Goal: Navigation & Orientation: Find specific page/section

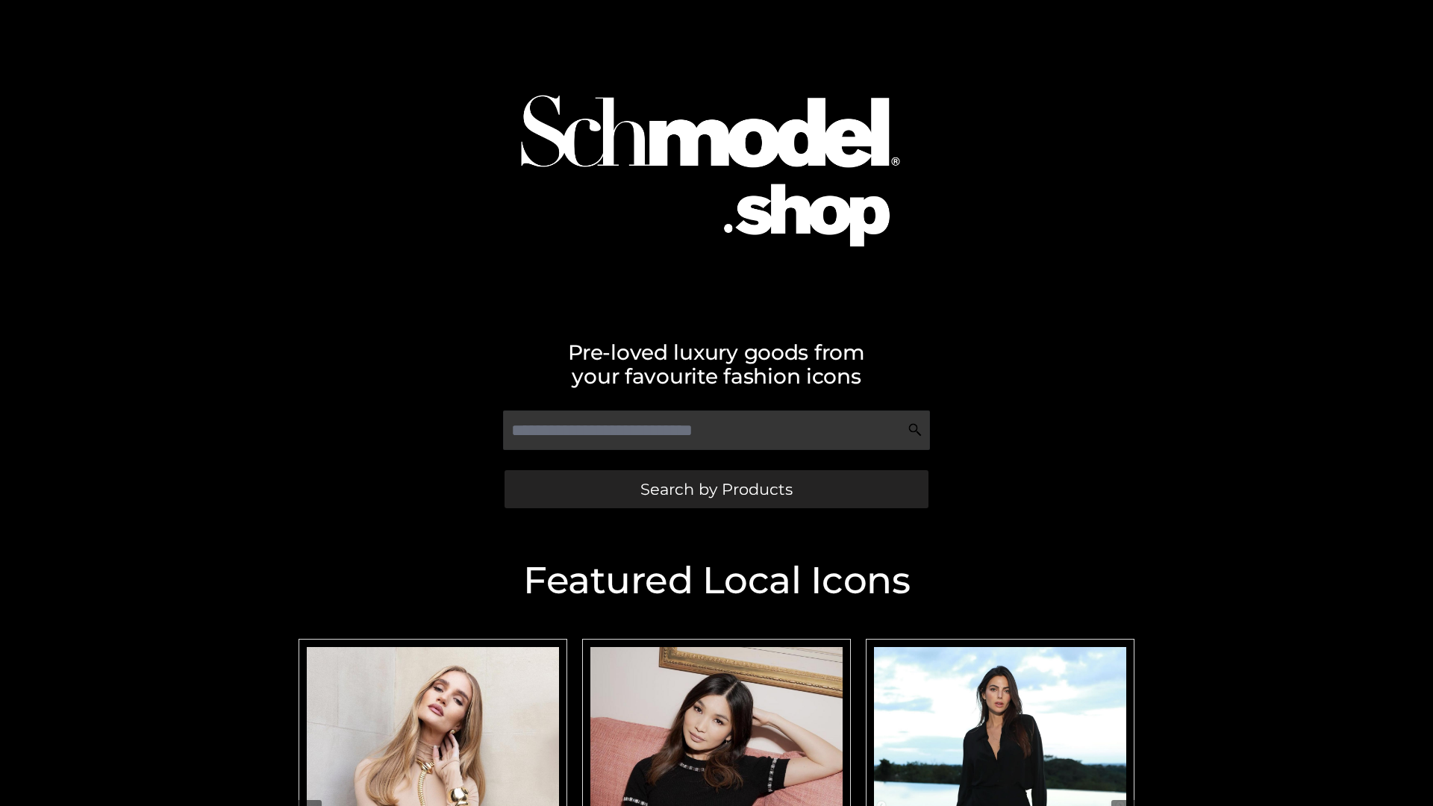
click at [716, 489] on span "Search by Products" at bounding box center [716, 489] width 152 height 16
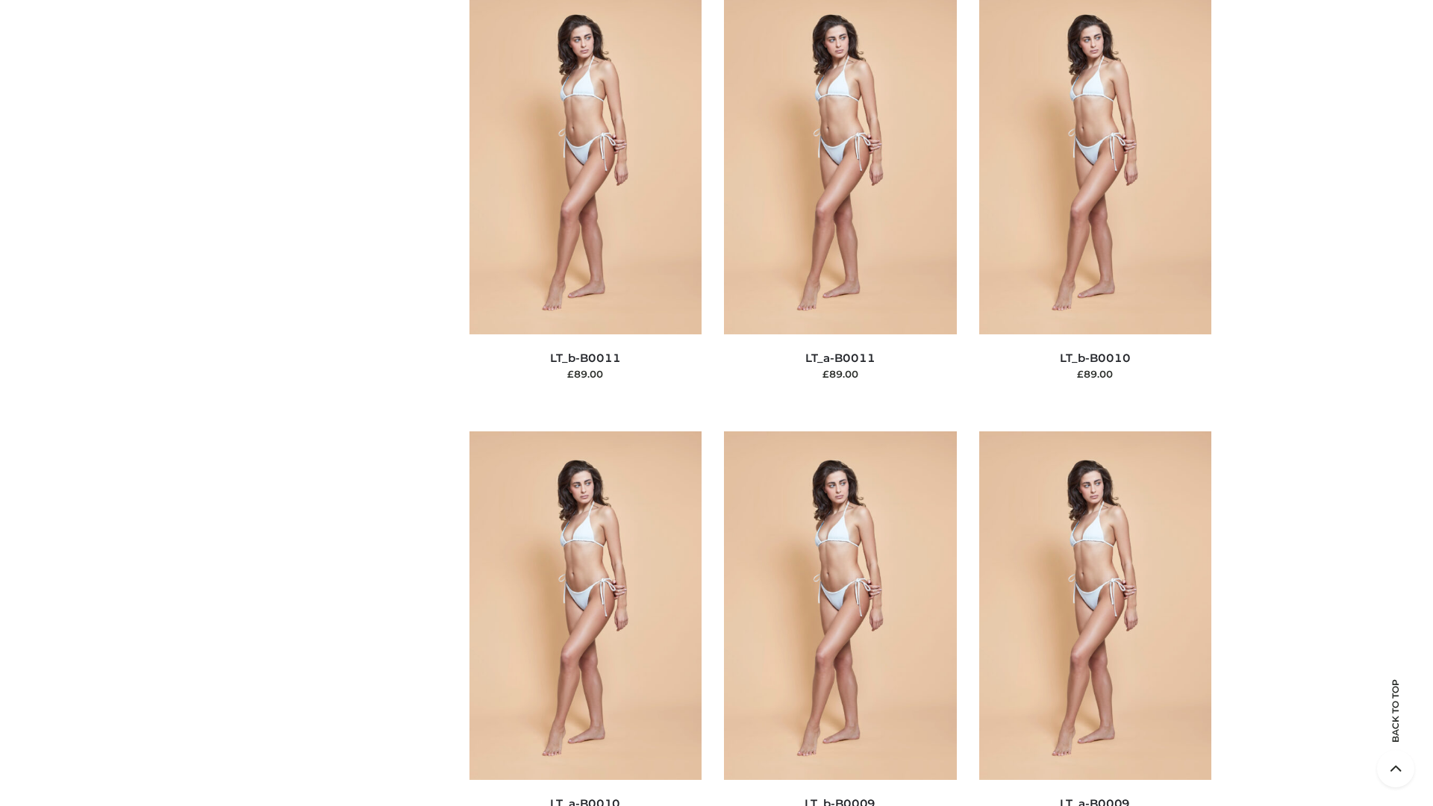
scroll to position [6702, 0]
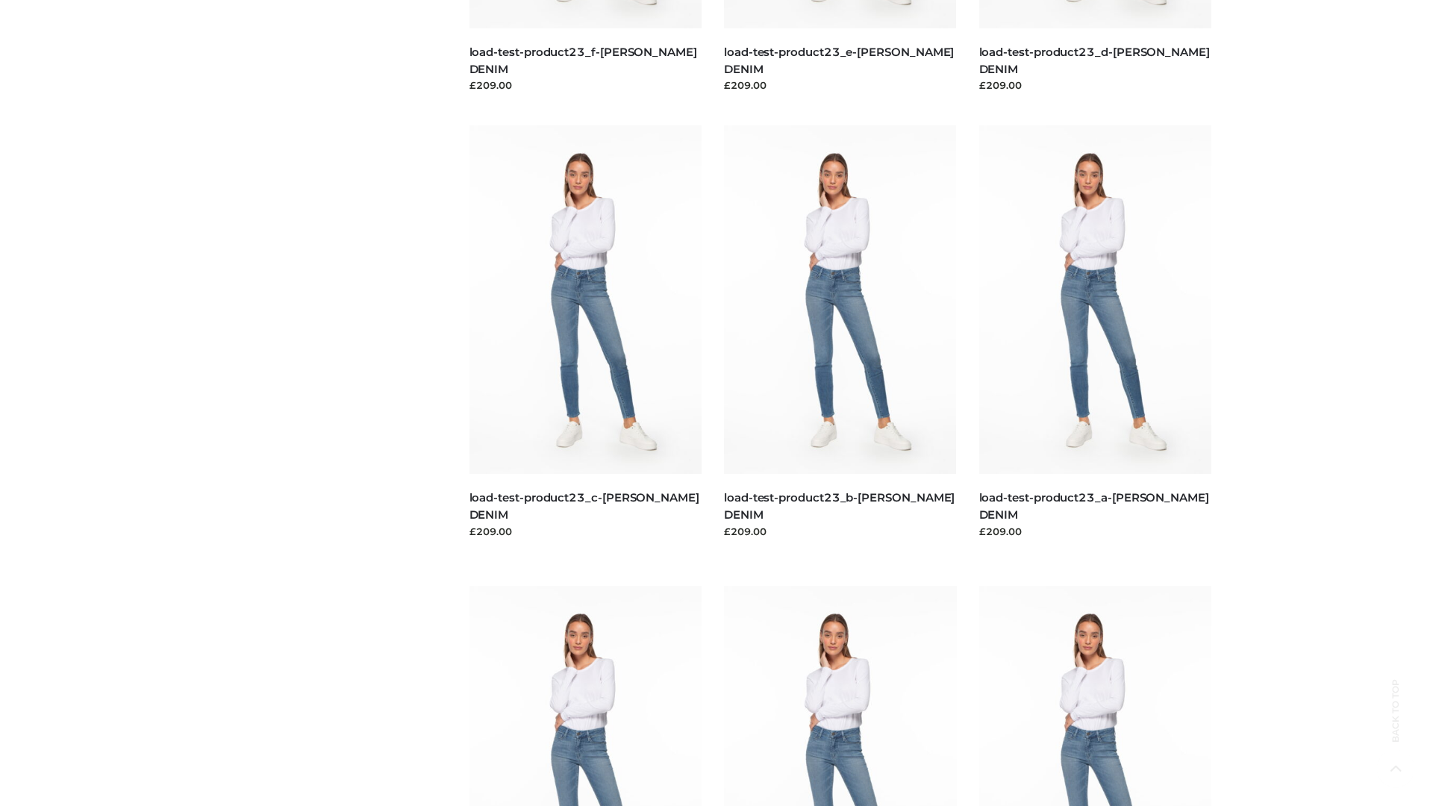
scroll to position [1309, 0]
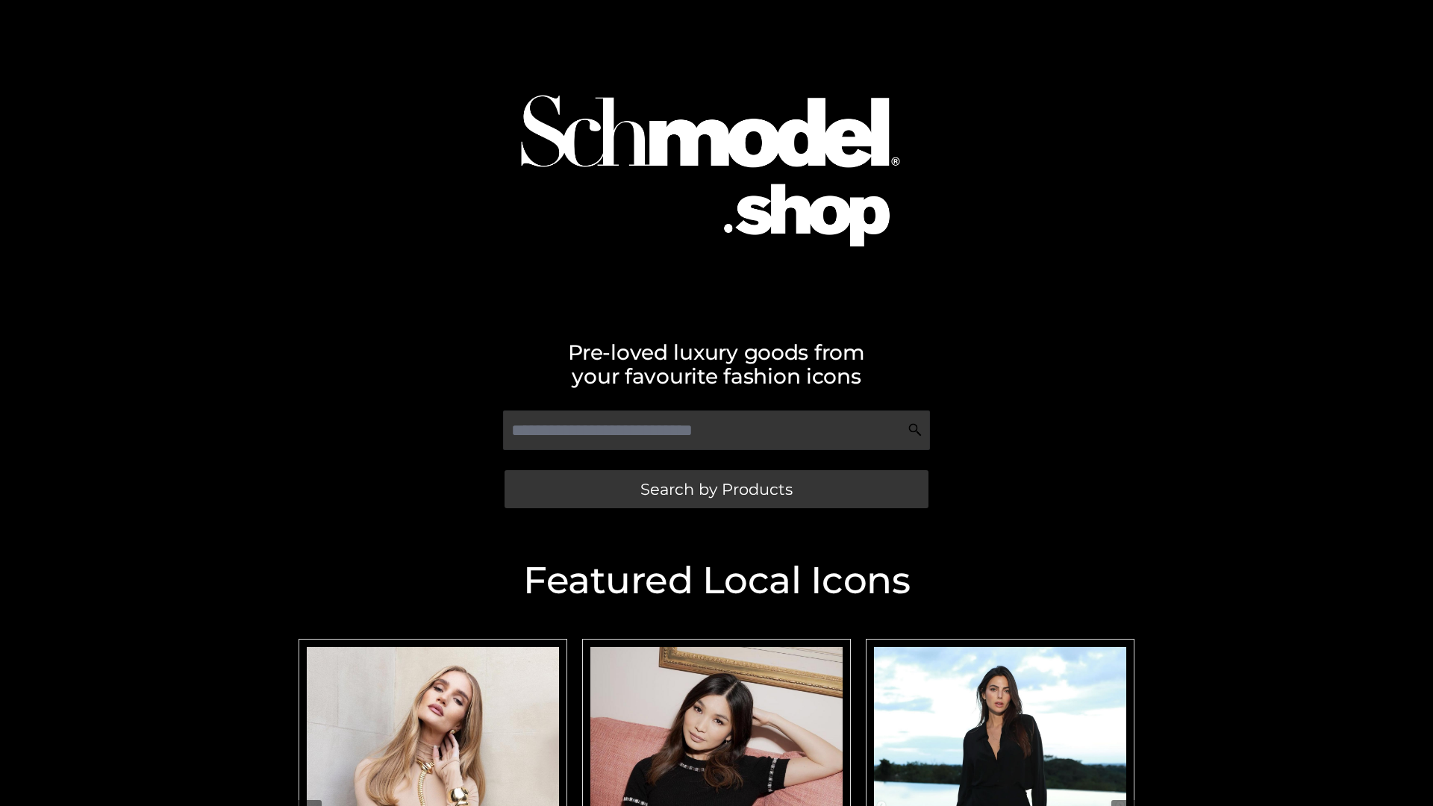
click at [716, 489] on span "Search by Products" at bounding box center [716, 489] width 152 height 16
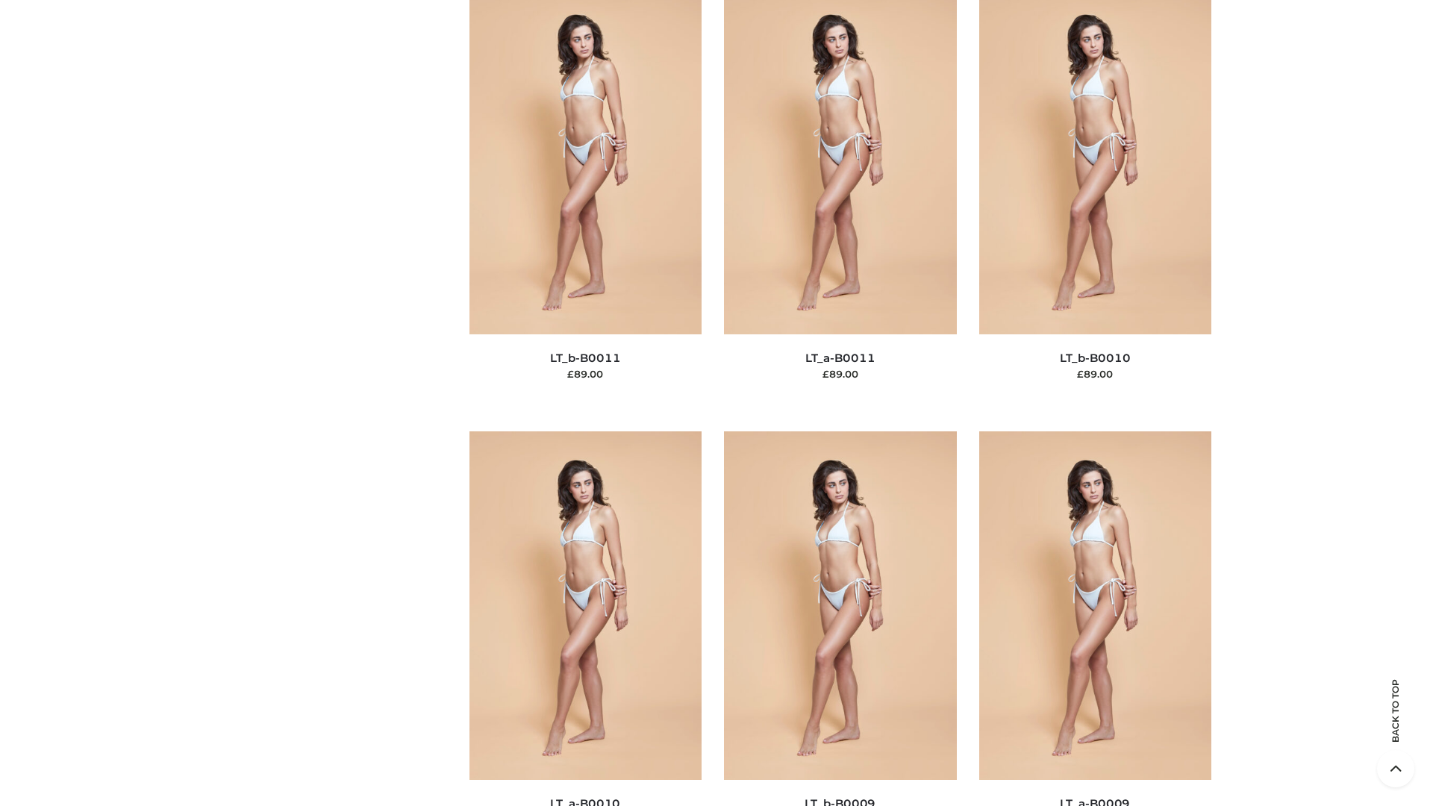
scroll to position [6702, 0]
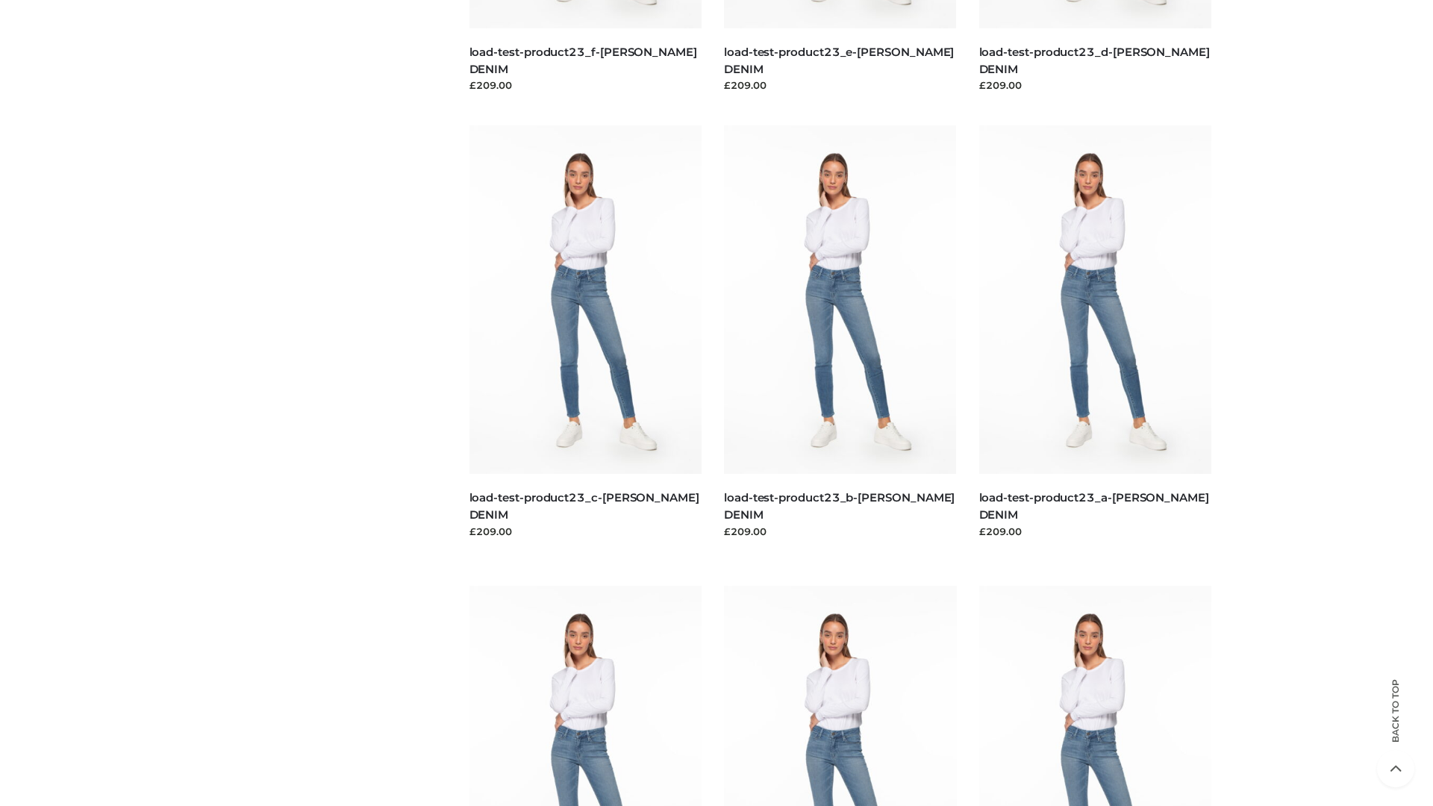
scroll to position [1309, 0]
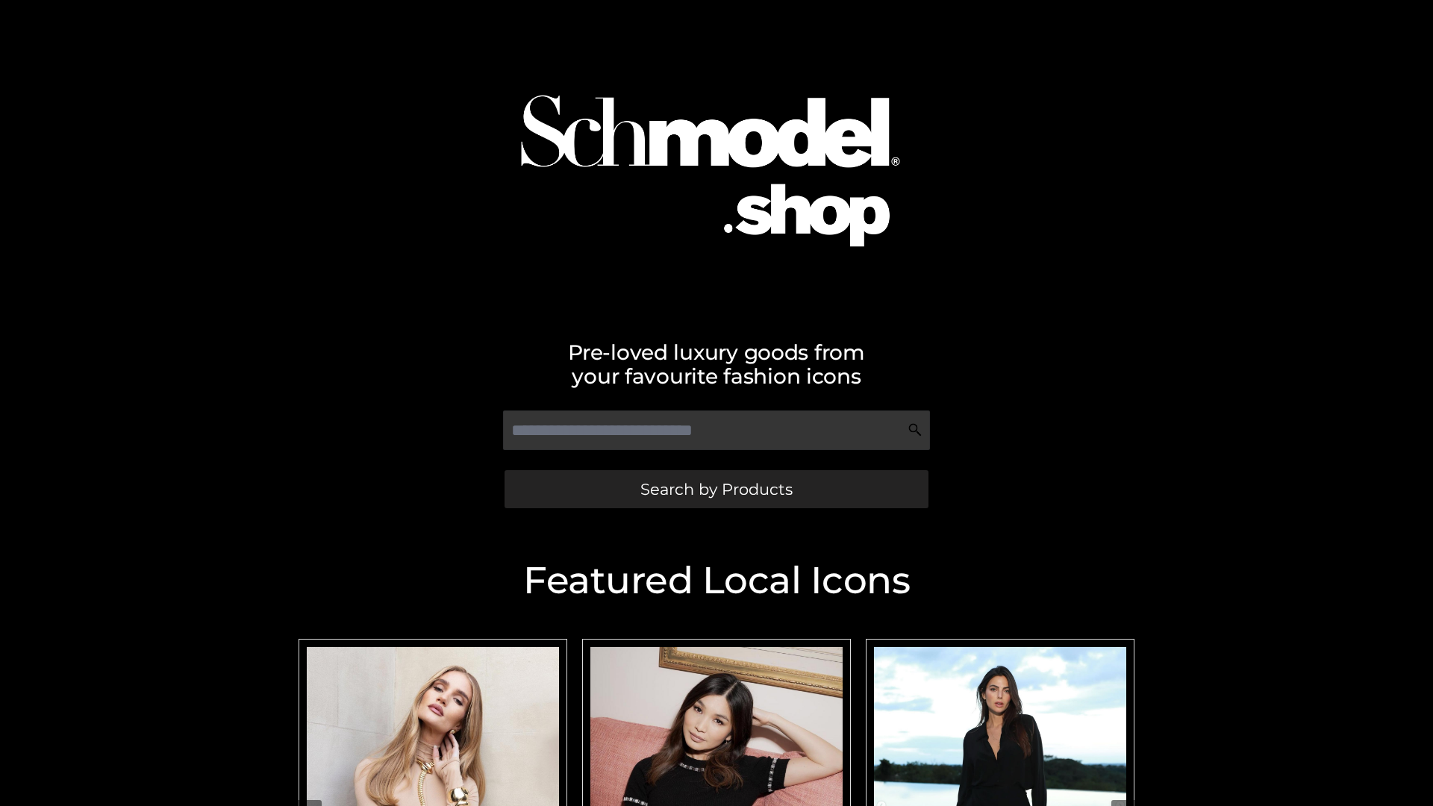
click at [716, 489] on span "Search by Products" at bounding box center [716, 489] width 152 height 16
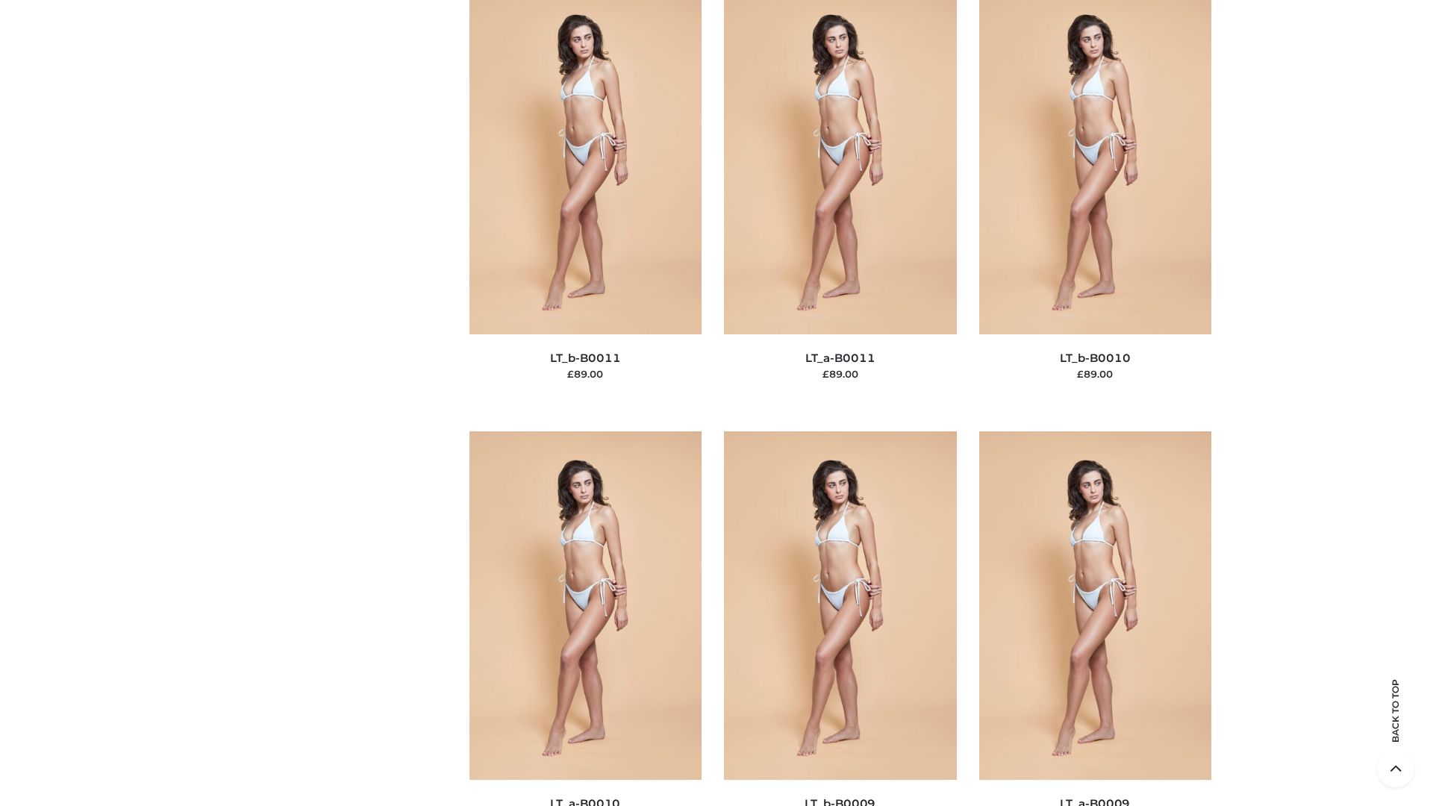
scroll to position [6702, 0]
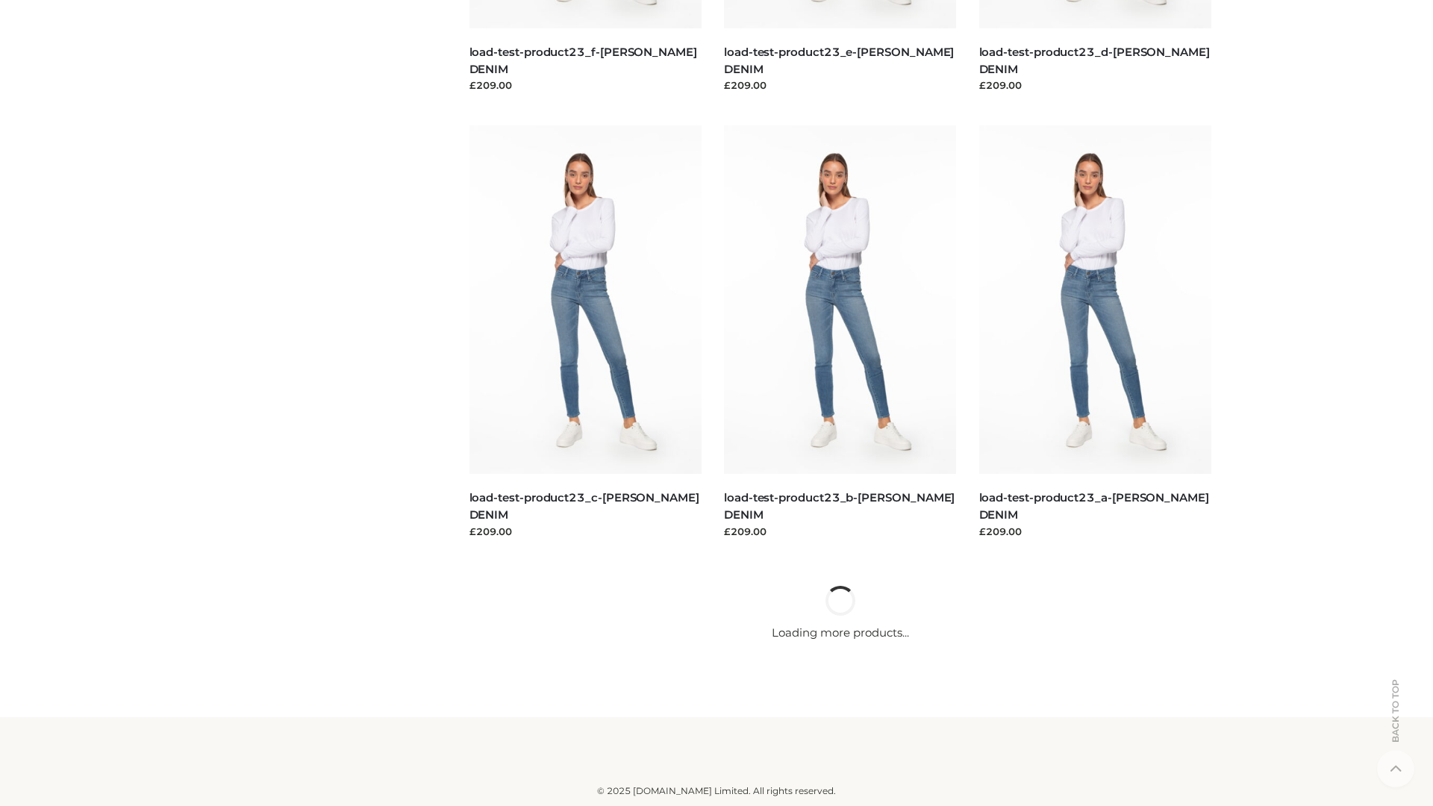
scroll to position [1309, 0]
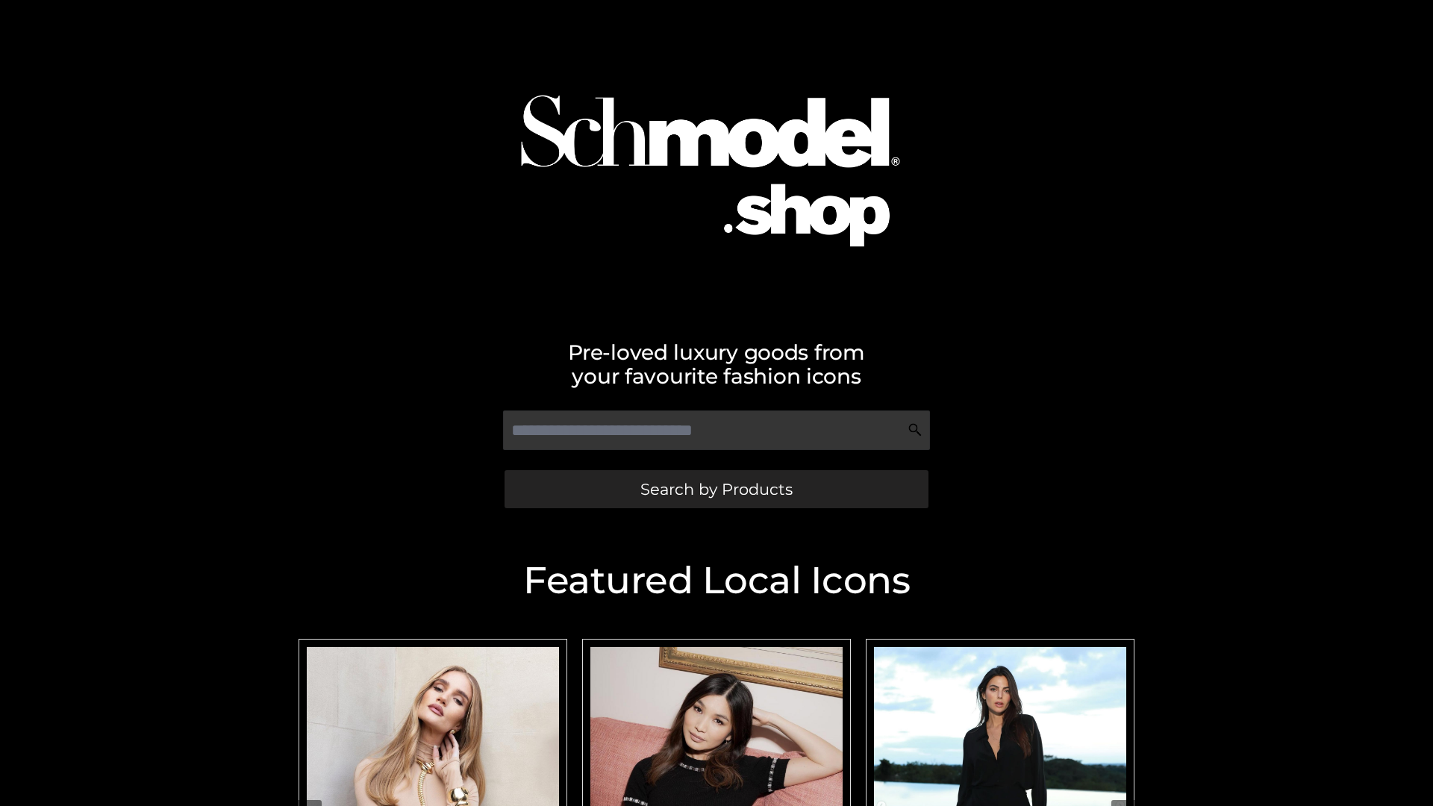
click at [716, 489] on span "Search by Products" at bounding box center [716, 489] width 152 height 16
